Goal: Entertainment & Leisure: Consume media (video, audio)

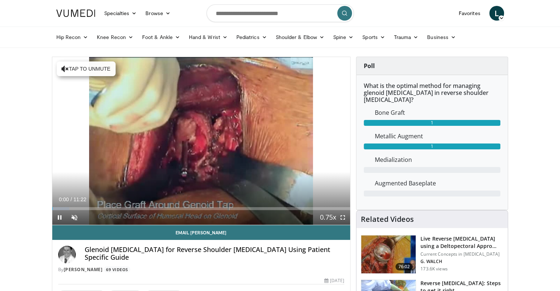
click at [94, 210] on div "Current Time 0:00 / Duration 11:22 Pause Skip Backward Skip Forward Unmute Load…" at bounding box center [201, 217] width 298 height 15
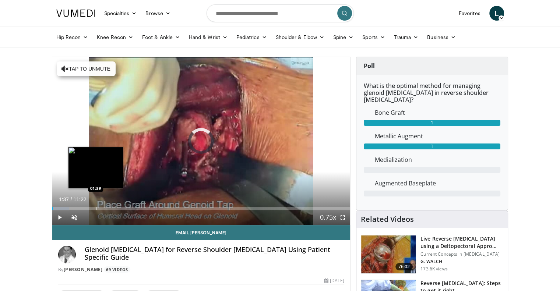
click at [95, 209] on div "Loaded : 5.80% 00:01 01:39" at bounding box center [201, 208] width 298 height 3
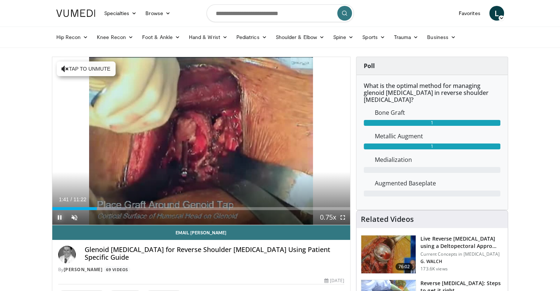
click at [60, 218] on span "Video Player" at bounding box center [59, 217] width 15 height 15
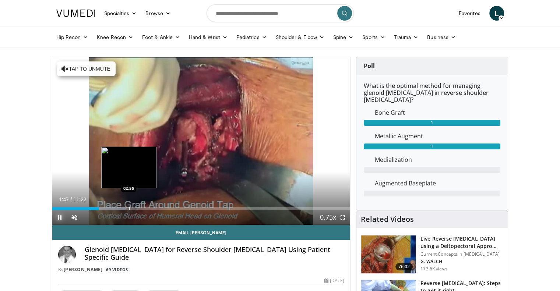
click at [128, 207] on div "Loaded : 24.69% 01:47 02:55" at bounding box center [201, 208] width 298 height 3
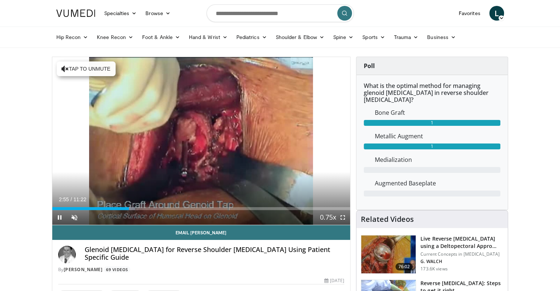
click at [59, 216] on video-js "**********" at bounding box center [201, 141] width 298 height 168
click at [60, 218] on span "Video Player" at bounding box center [59, 217] width 15 height 15
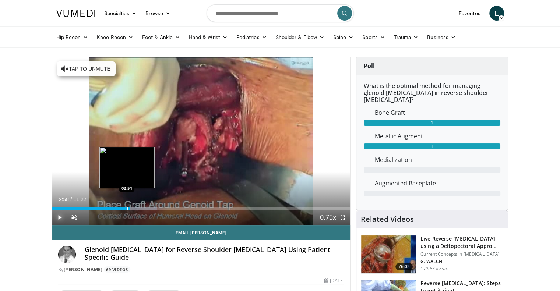
click at [127, 207] on div "Progress Bar" at bounding box center [127, 208] width 1 height 3
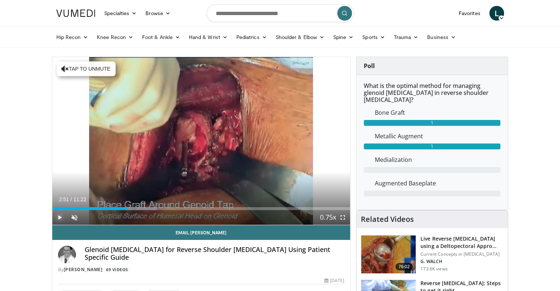
click at [58, 216] on span "Video Player" at bounding box center [59, 217] width 15 height 15
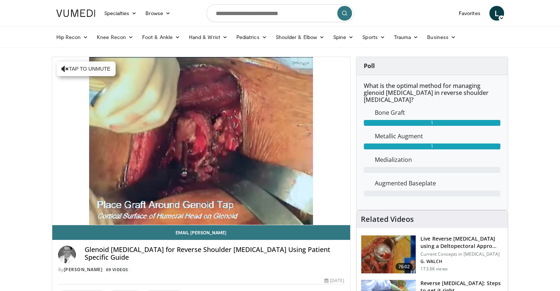
click at [57, 217] on div "10 seconds Tap to unmute" at bounding box center [201, 141] width 298 height 168
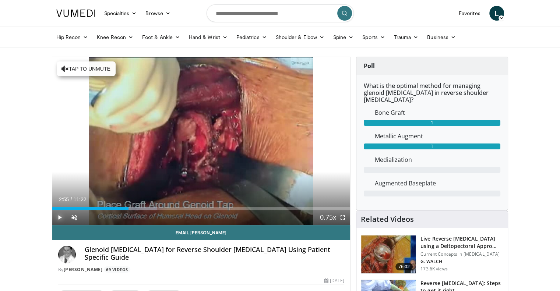
click at [57, 217] on span "Video Player" at bounding box center [59, 217] width 15 height 15
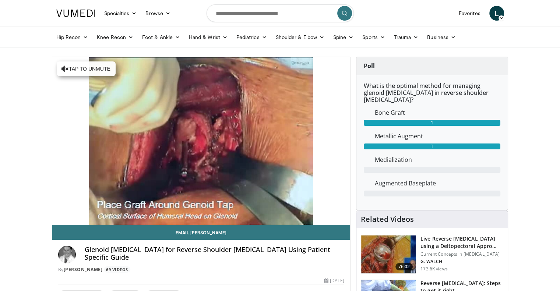
click at [57, 217] on div "10 seconds Tap to unmute" at bounding box center [201, 141] width 298 height 168
